Goal: Information Seeking & Learning: Learn about a topic

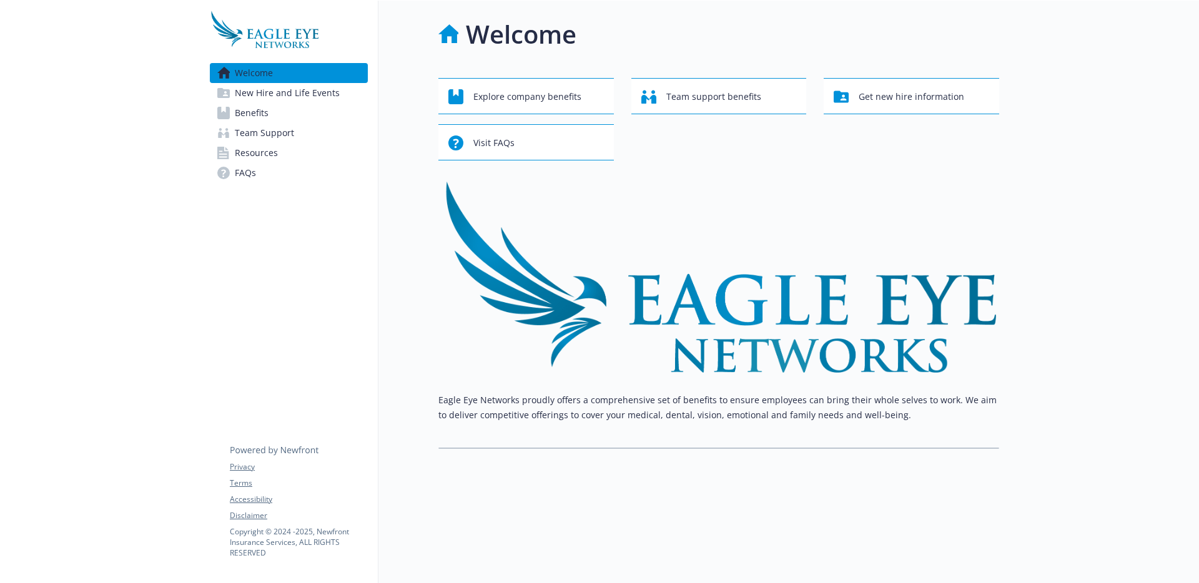
click at [280, 120] on link "Benefits" at bounding box center [289, 113] width 158 height 20
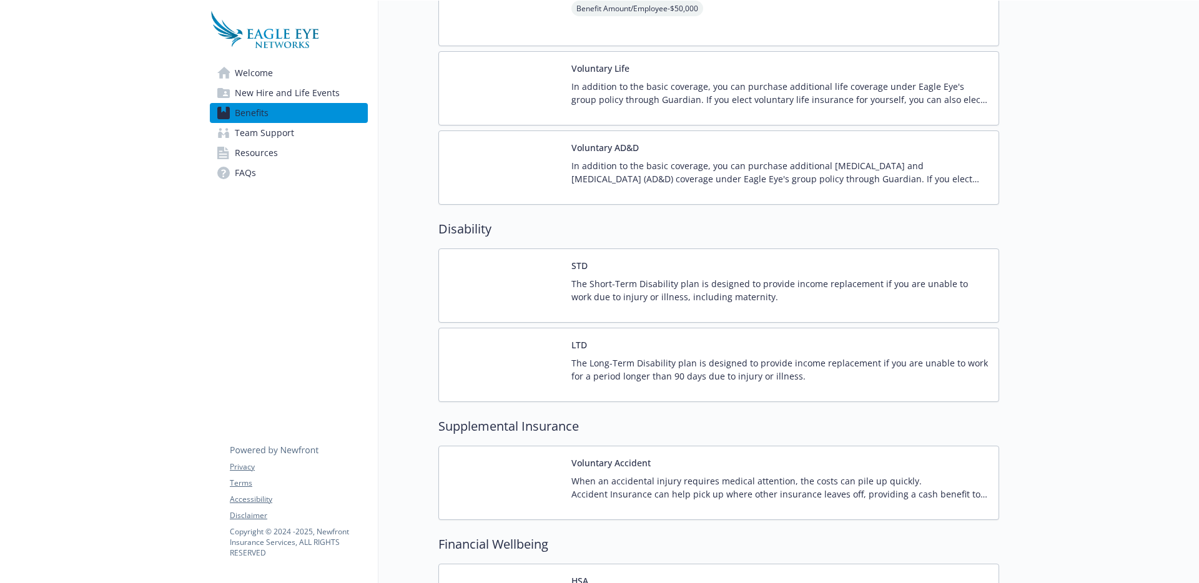
scroll to position [600, 0]
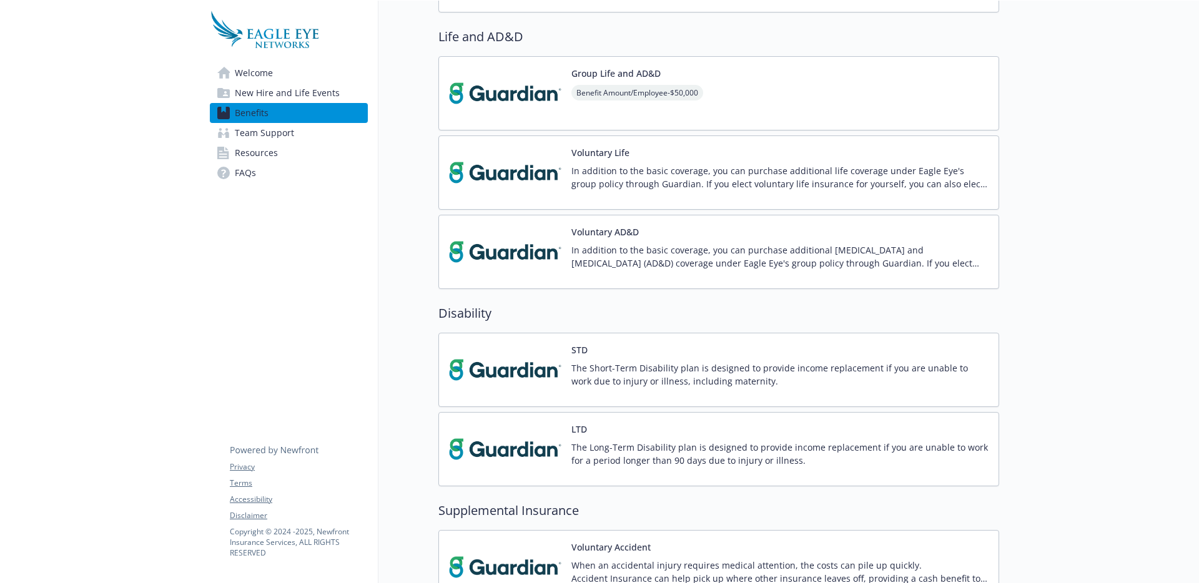
click at [573, 182] on p "In addition to the basic coverage, you can purchase additional life coverage un…" at bounding box center [779, 177] width 417 height 26
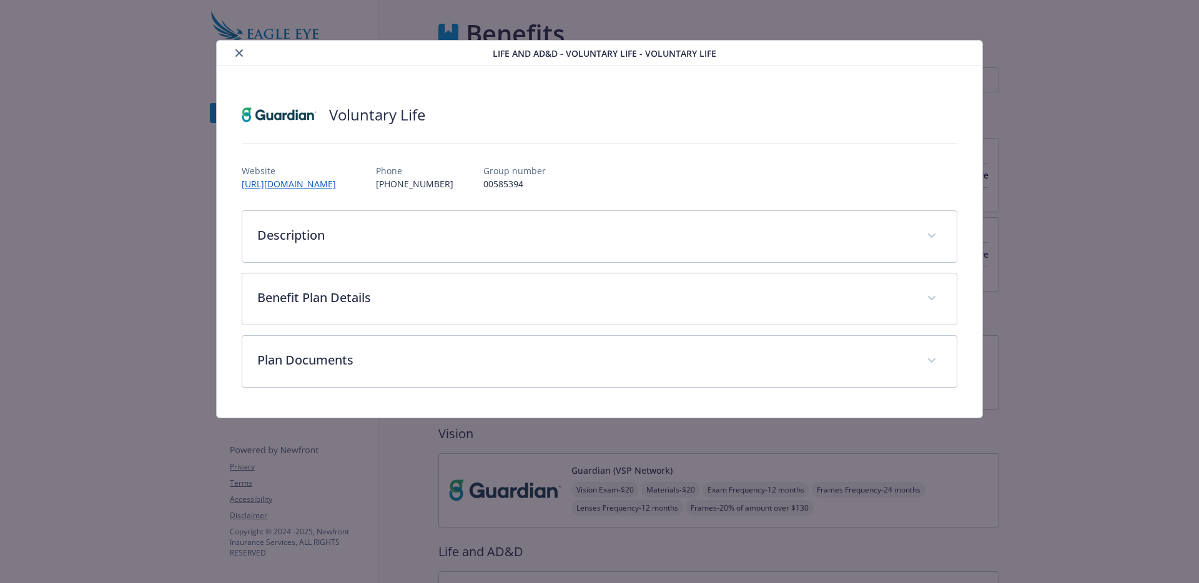
scroll to position [516, 0]
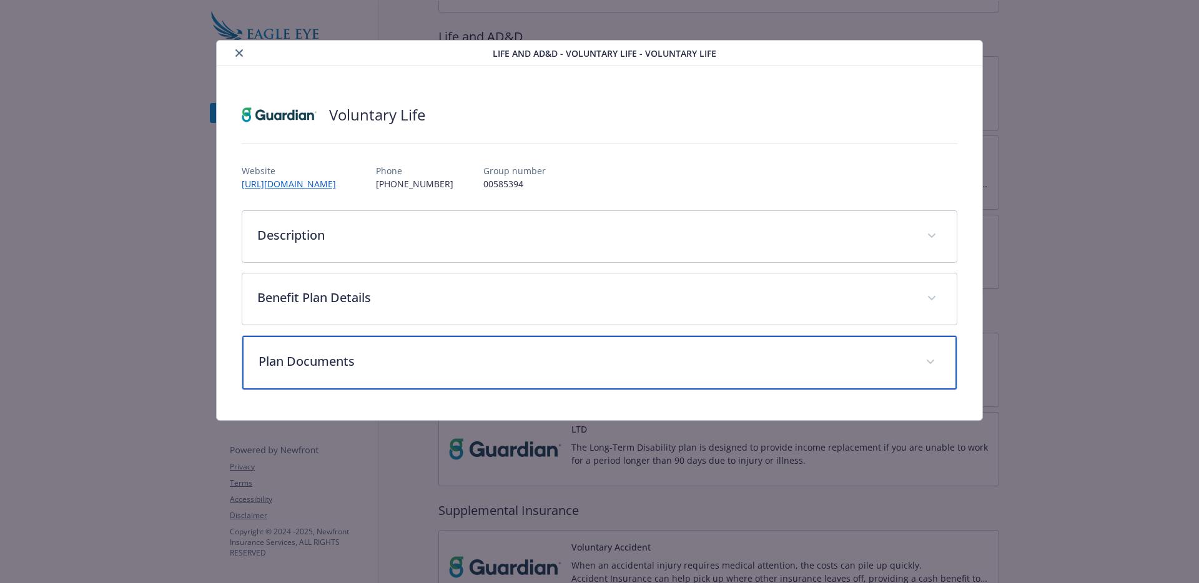
click at [474, 355] on p "Plan Documents" at bounding box center [584, 361] width 652 height 19
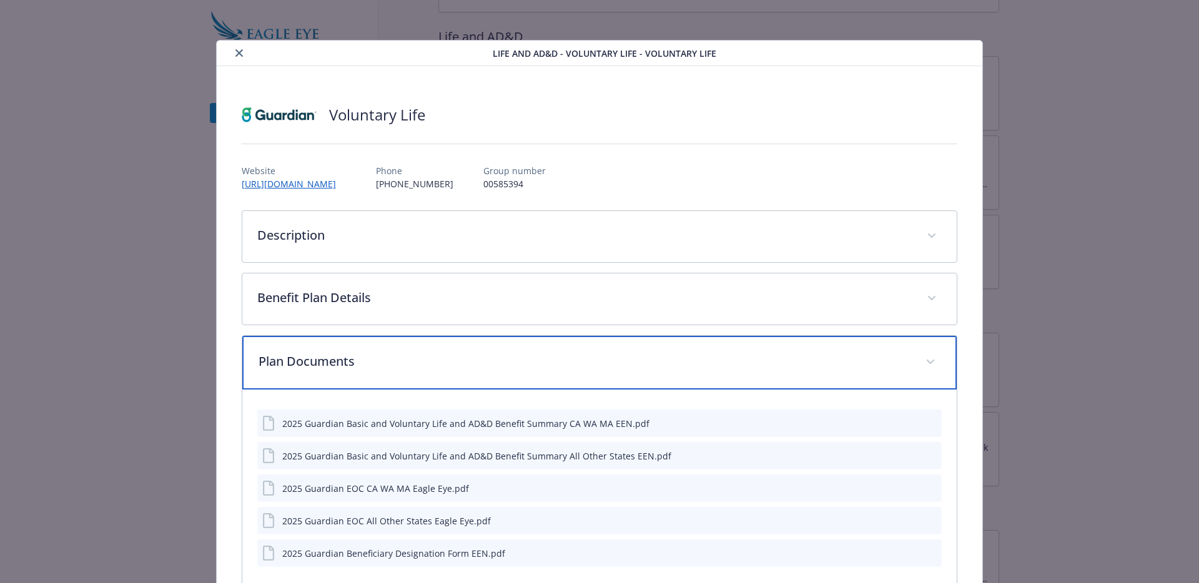
scroll to position [80, 0]
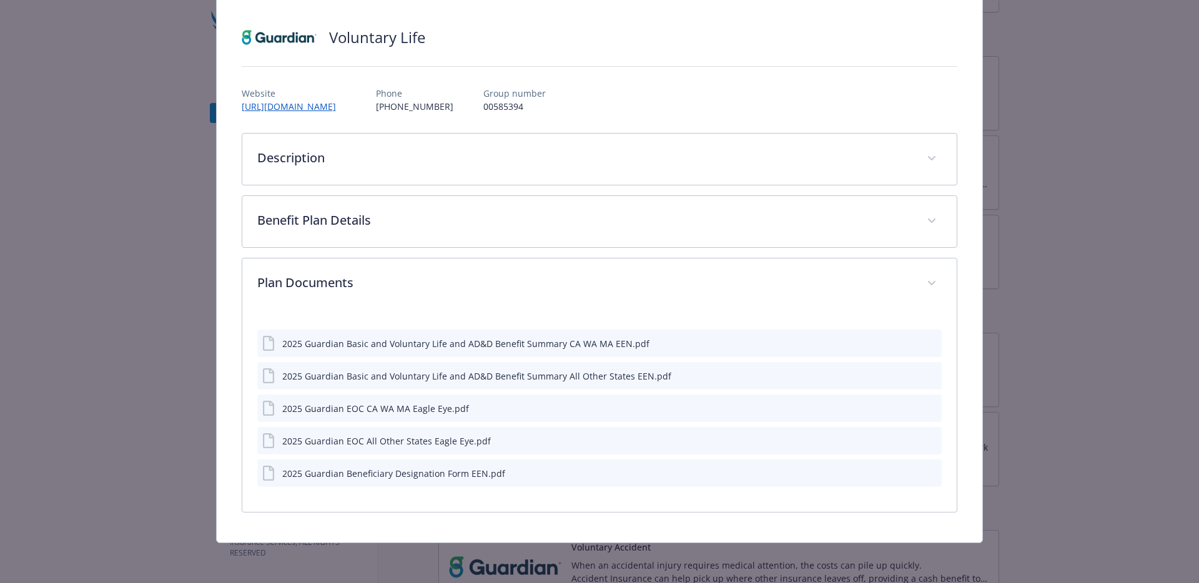
click at [509, 376] on div "2025 Guardian Basic and Voluntary Life and AD&D Benefit Summary All Other State…" at bounding box center [476, 376] width 389 height 13
click at [929, 373] on icon "preview file" at bounding box center [929, 375] width 11 height 9
